Goal: Transaction & Acquisition: Purchase product/service

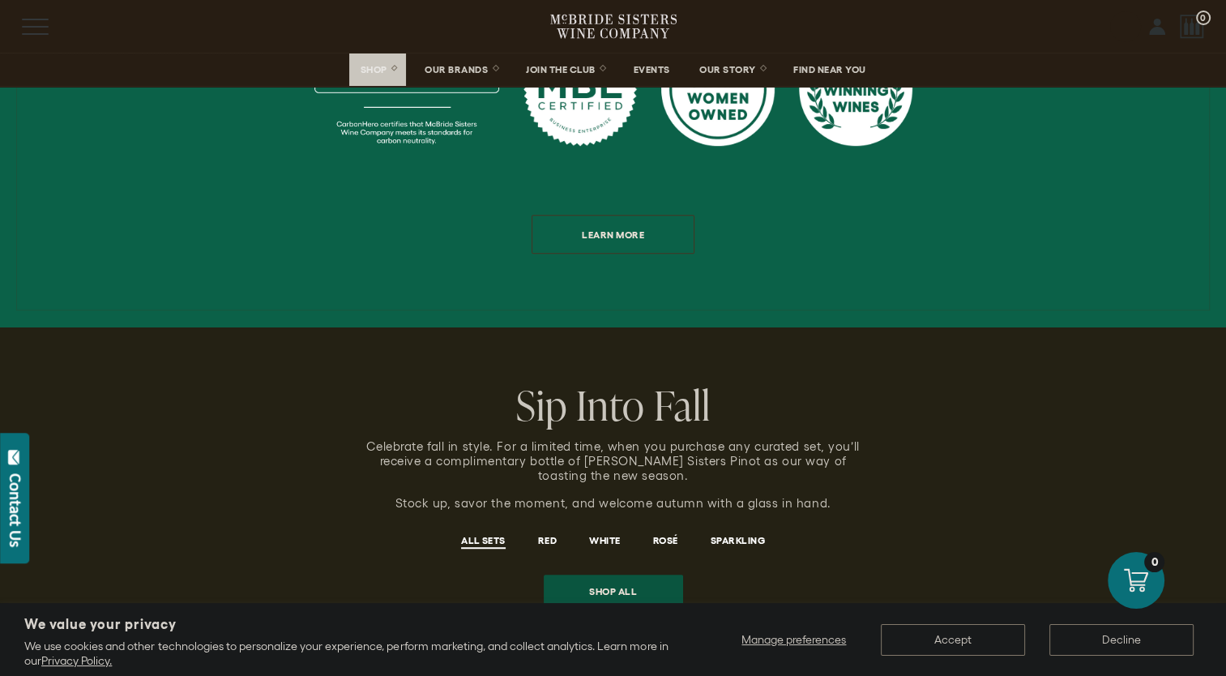
scroll to position [972, 0]
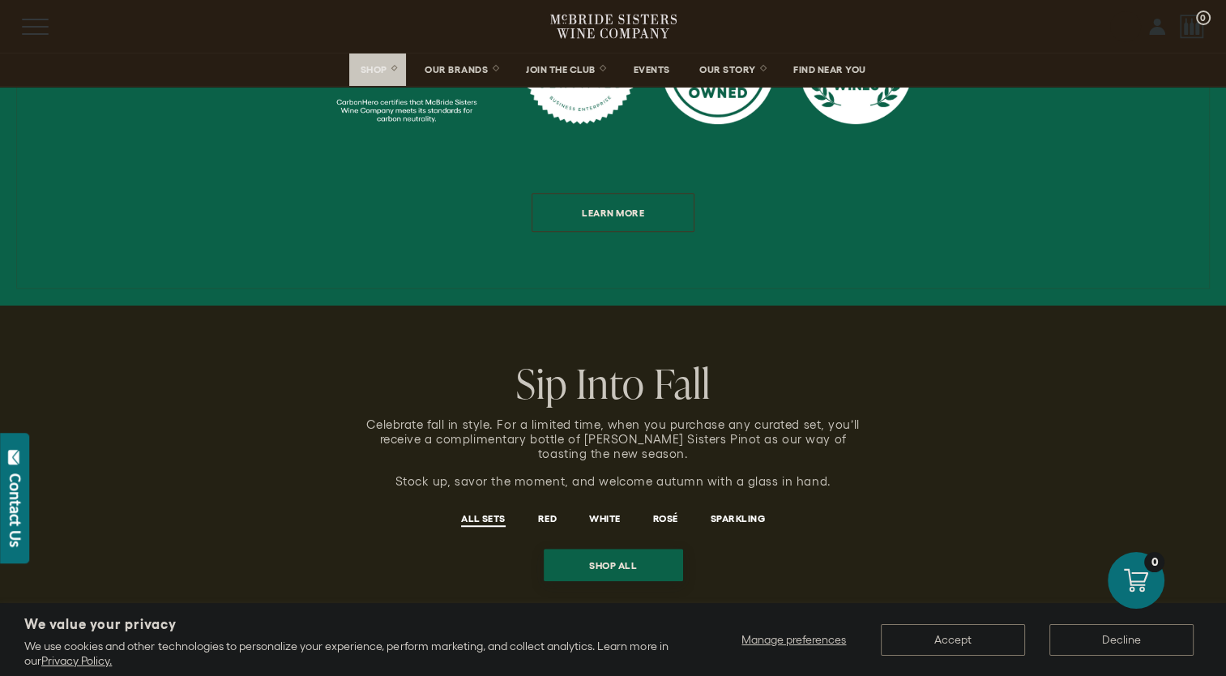
click at [638, 549] on span "Shop all" at bounding box center [613, 565] width 105 height 32
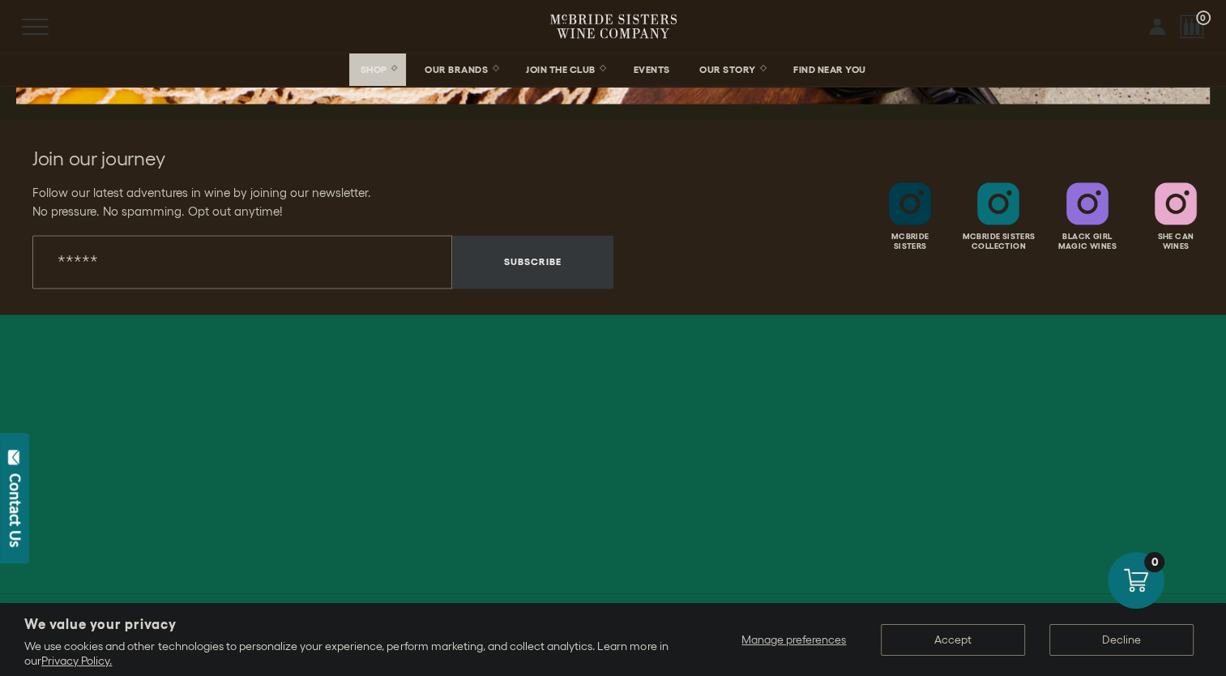
scroll to position [2561, 0]
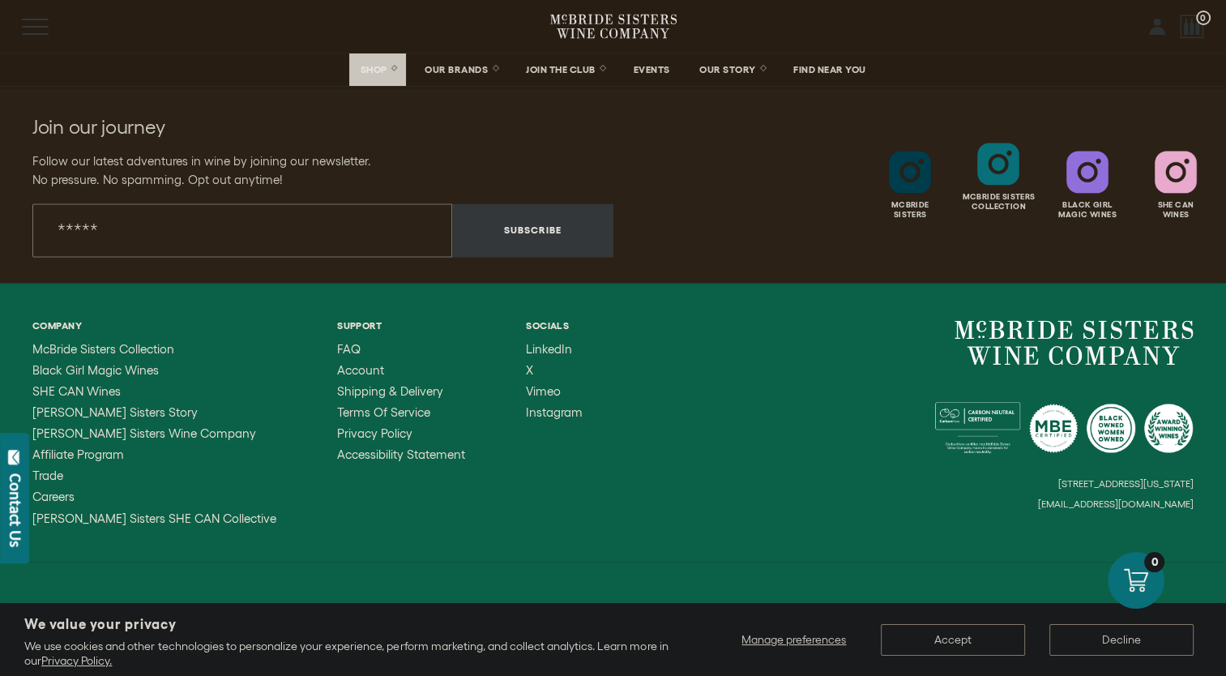
click at [999, 169] on div at bounding box center [998, 164] width 42 height 42
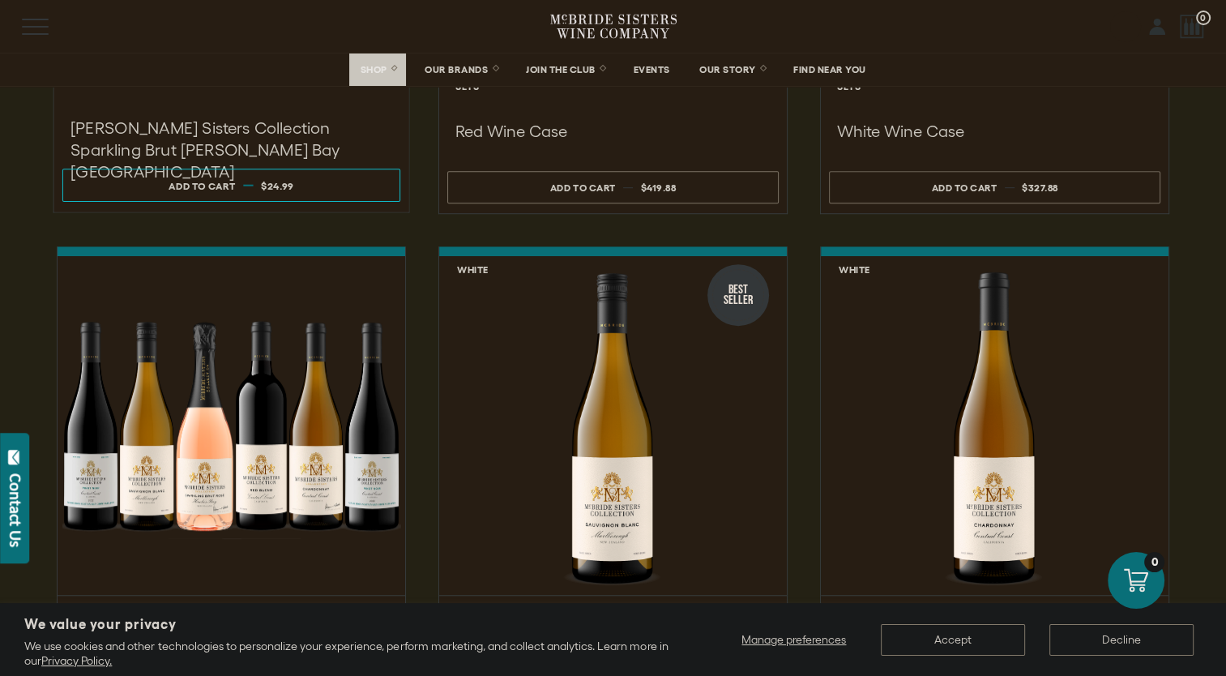
scroll to position [1346, 0]
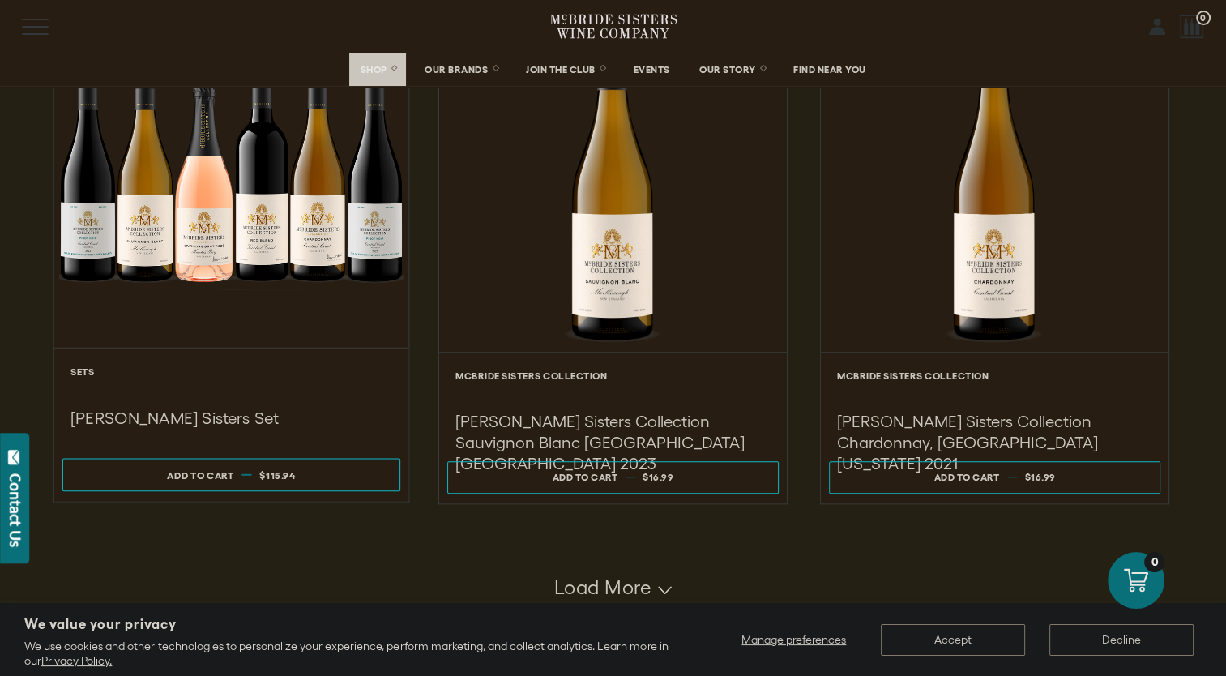
click at [256, 195] on div at bounding box center [231, 174] width 355 height 345
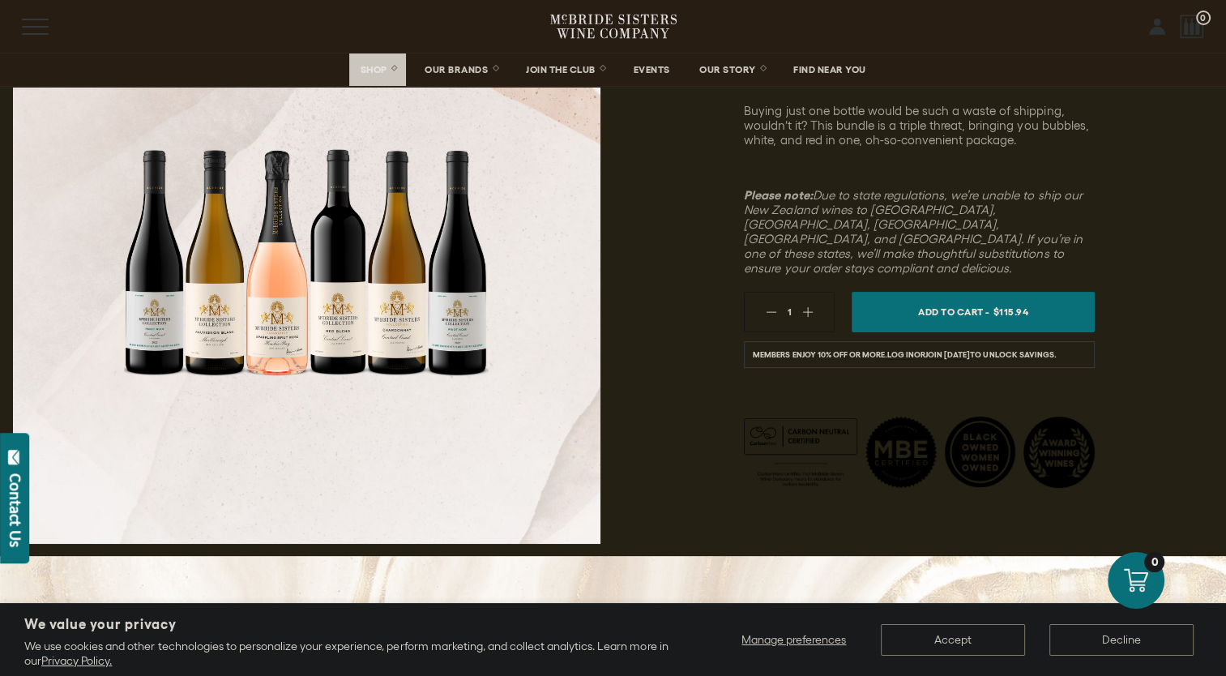
scroll to position [486, 0]
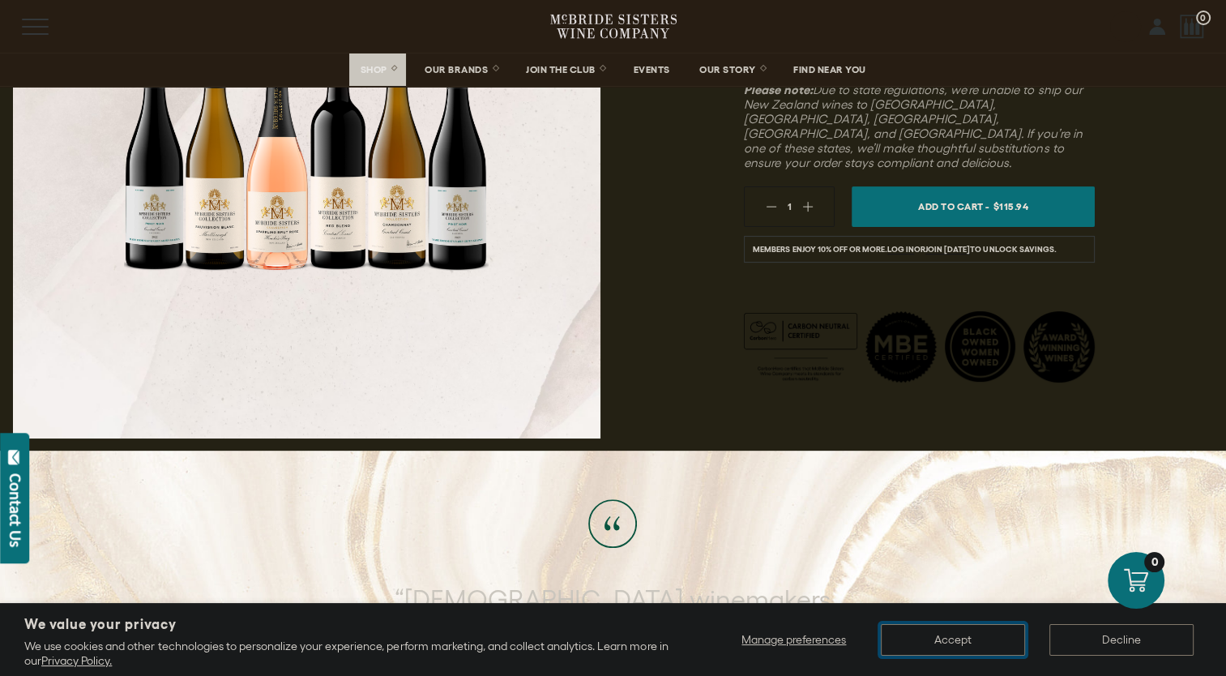
click at [975, 639] on button "Accept" at bounding box center [953, 640] width 144 height 32
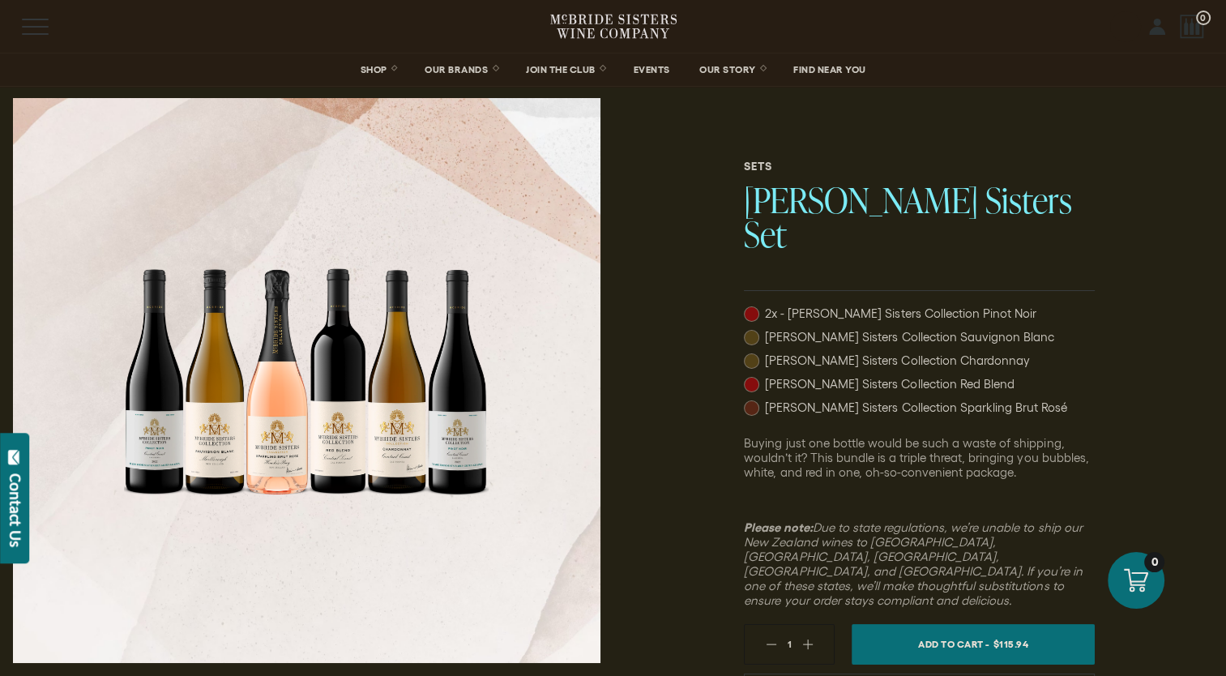
scroll to position [0, 0]
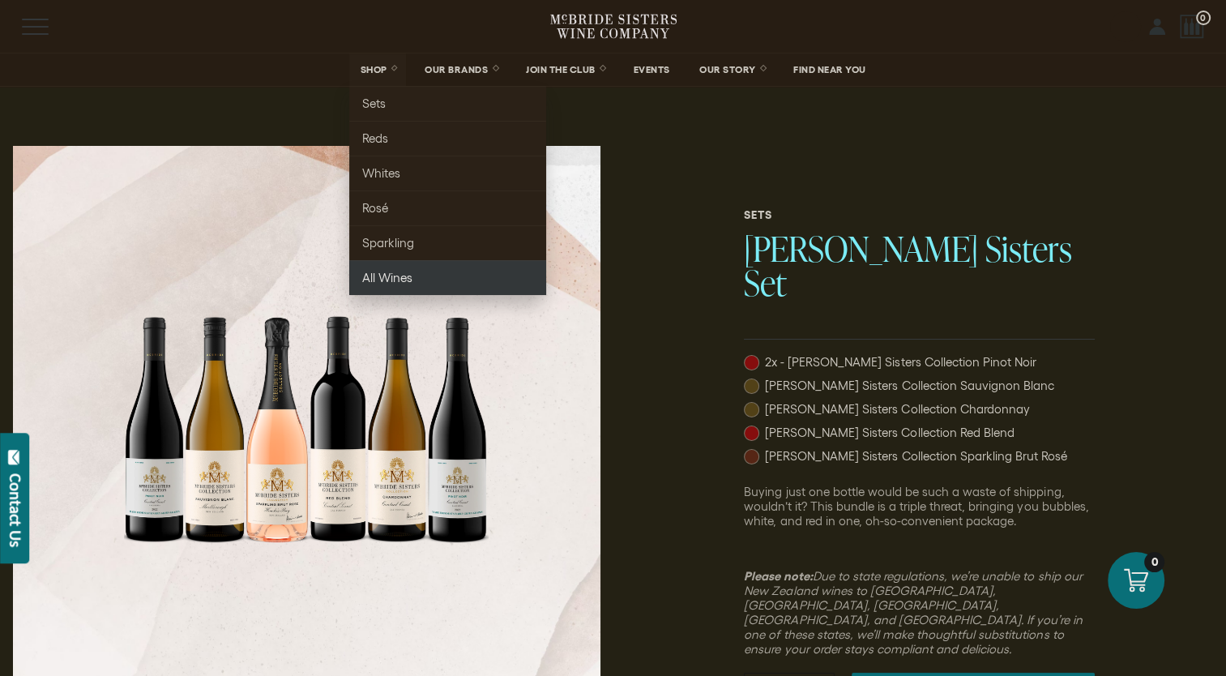
click at [378, 272] on span "All Wines" at bounding box center [387, 278] width 50 height 14
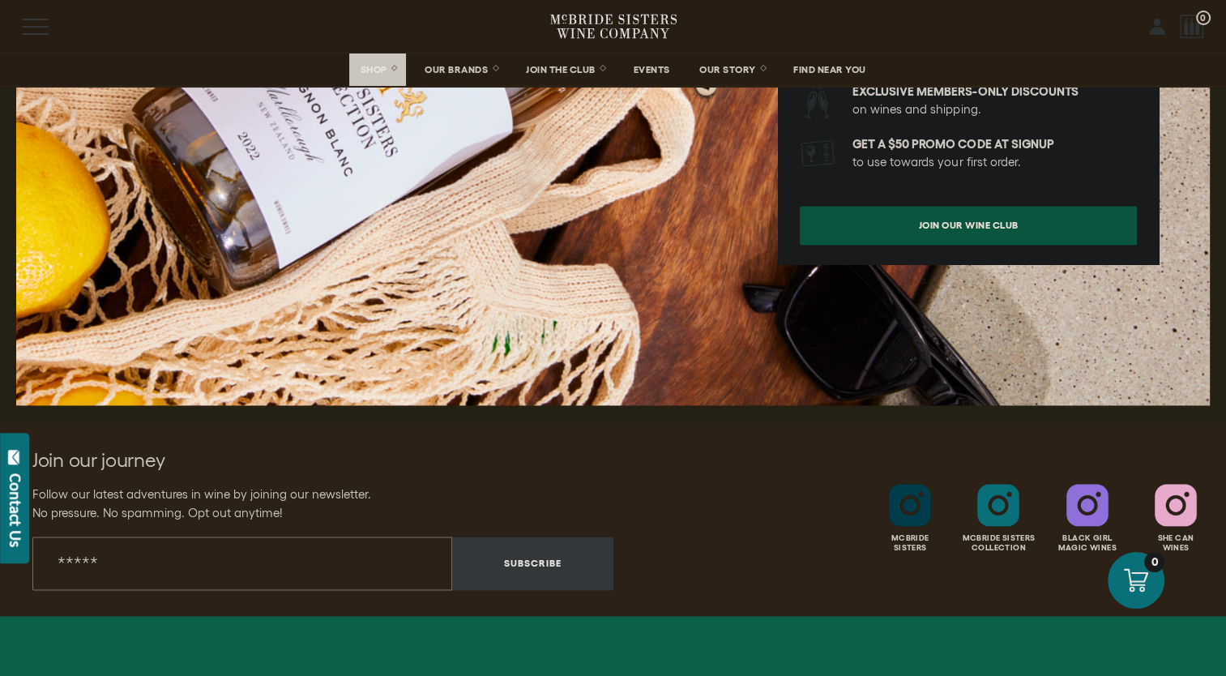
scroll to position [2431, 0]
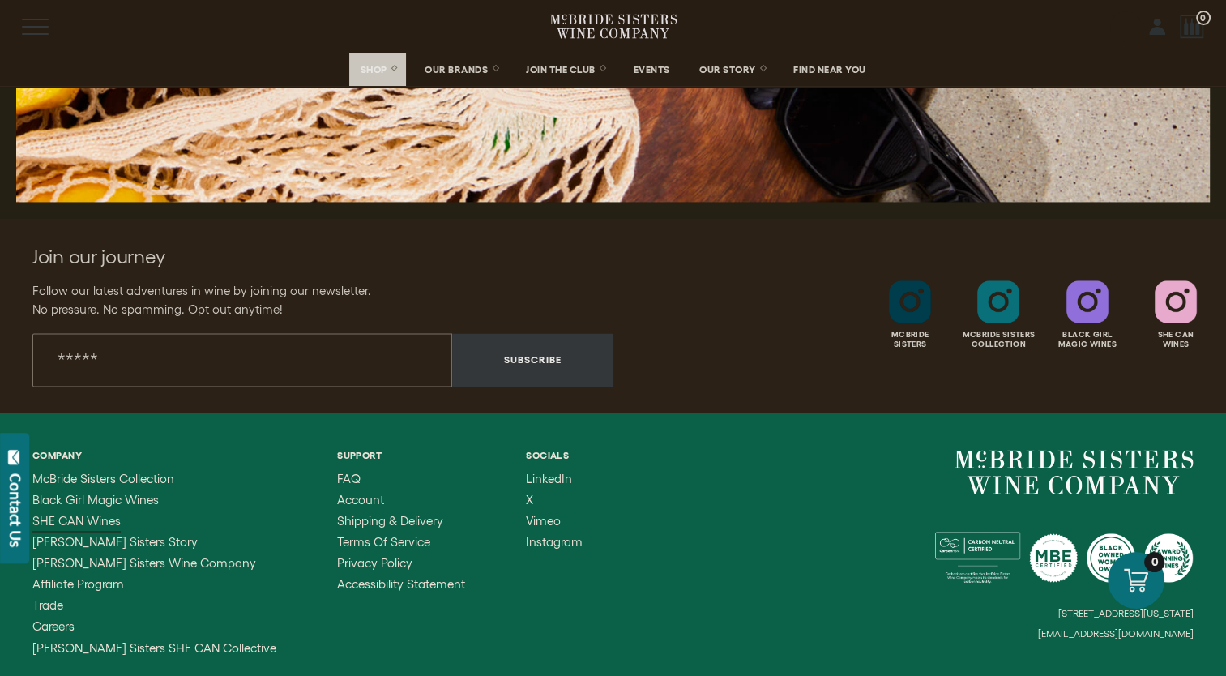
click at [83, 514] on span "SHE CAN Wines" at bounding box center [76, 521] width 88 height 14
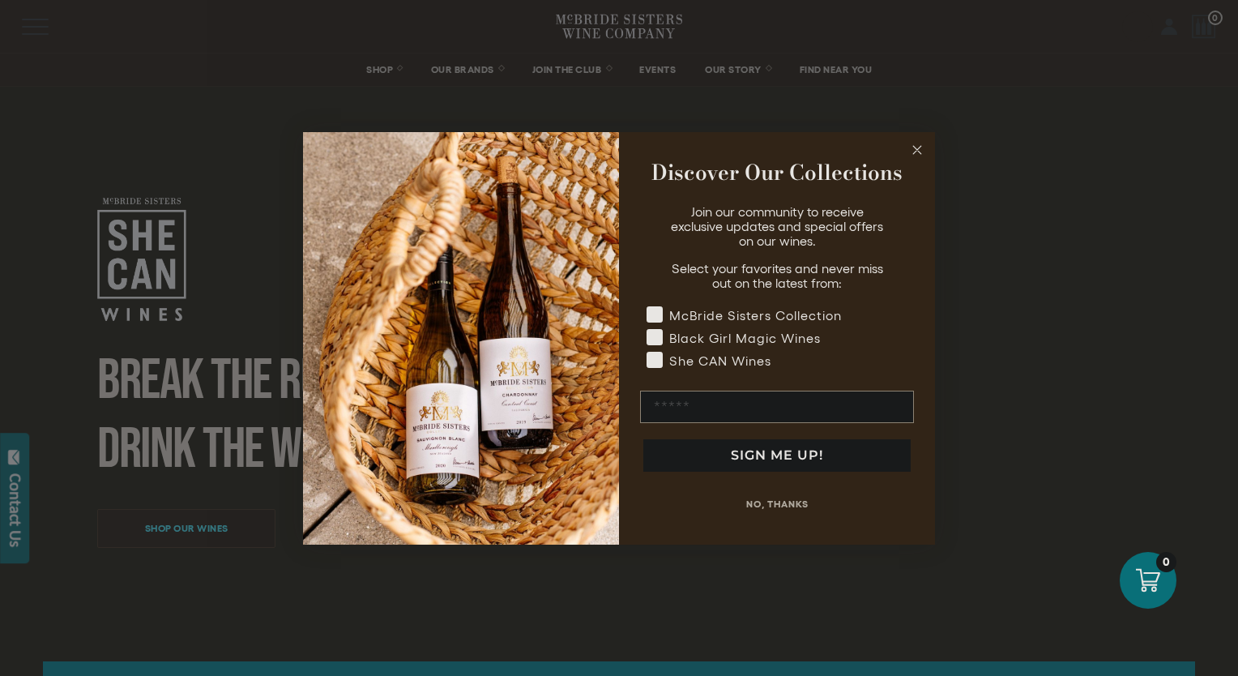
click at [92, 547] on div "Close dialog Discover Our Collections Join our community to receive exclusive u…" at bounding box center [619, 338] width 1238 height 676
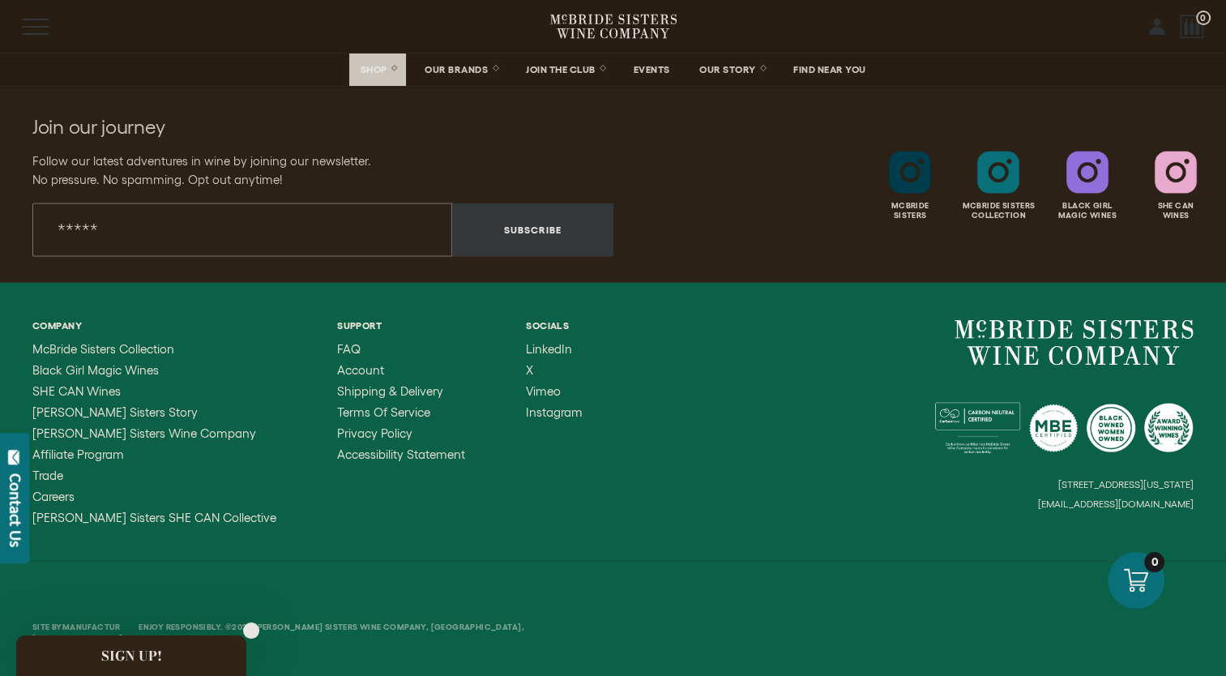
scroll to position [3213, 0]
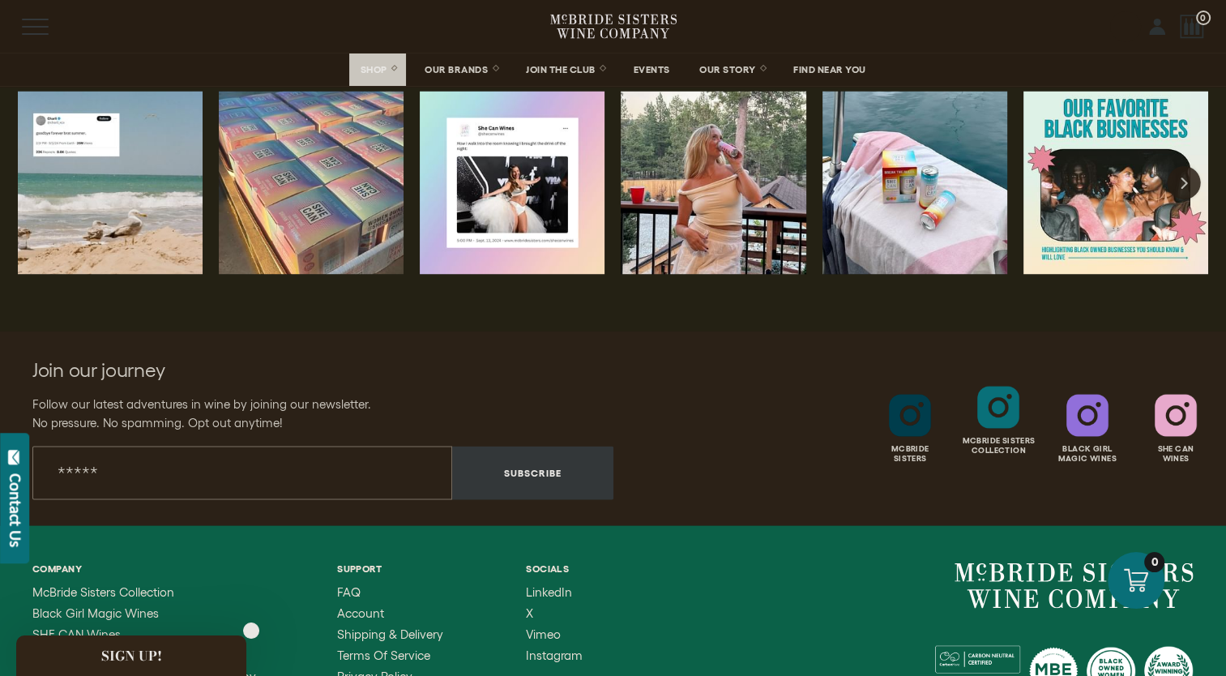
click at [999, 415] on div at bounding box center [998, 407] width 42 height 42
